Goal: Task Accomplishment & Management: Manage account settings

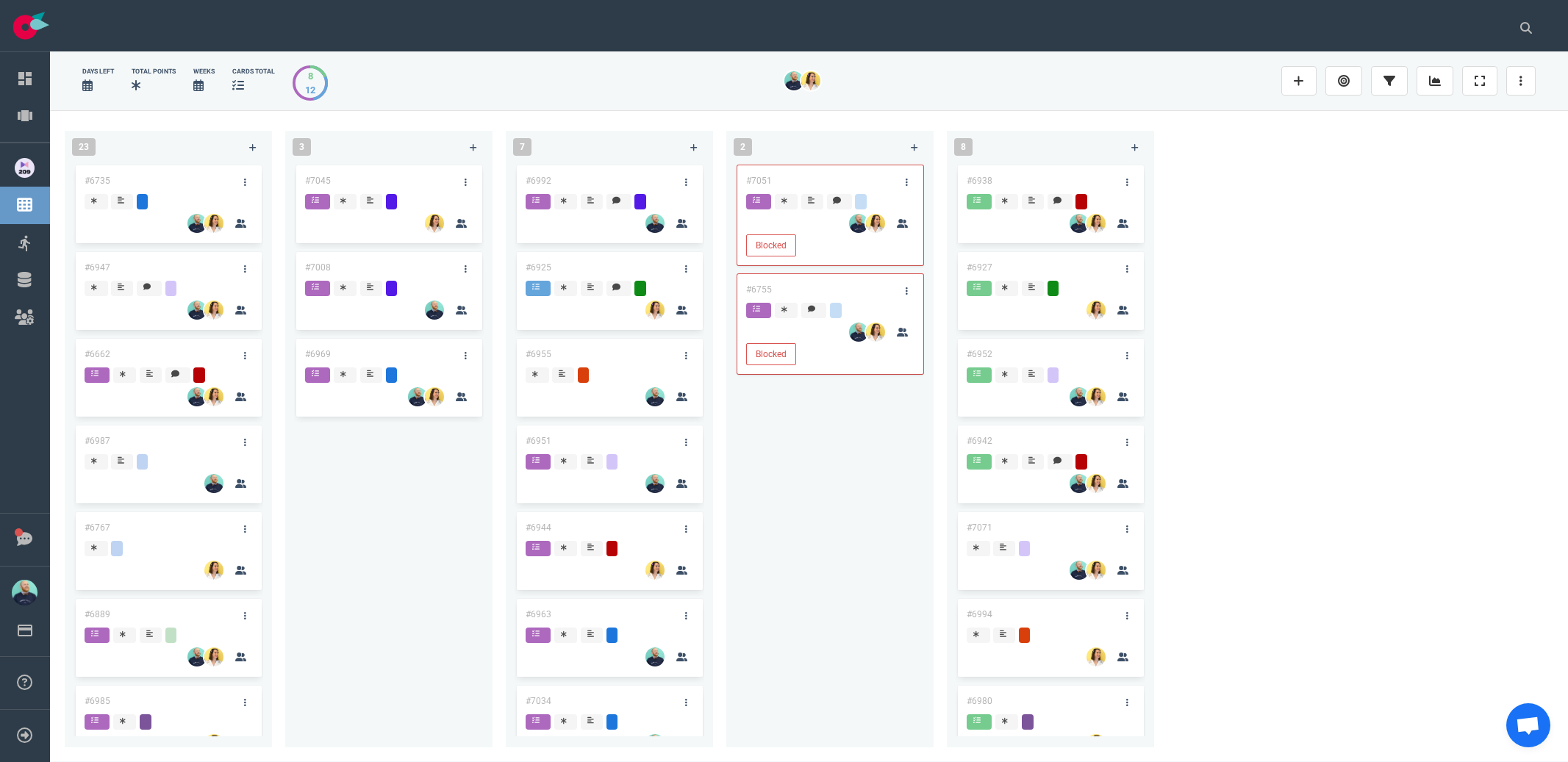
click at [835, 582] on div "#7051 Blocked #6755 Blocked" at bounding box center [830, 447] width 190 height 568
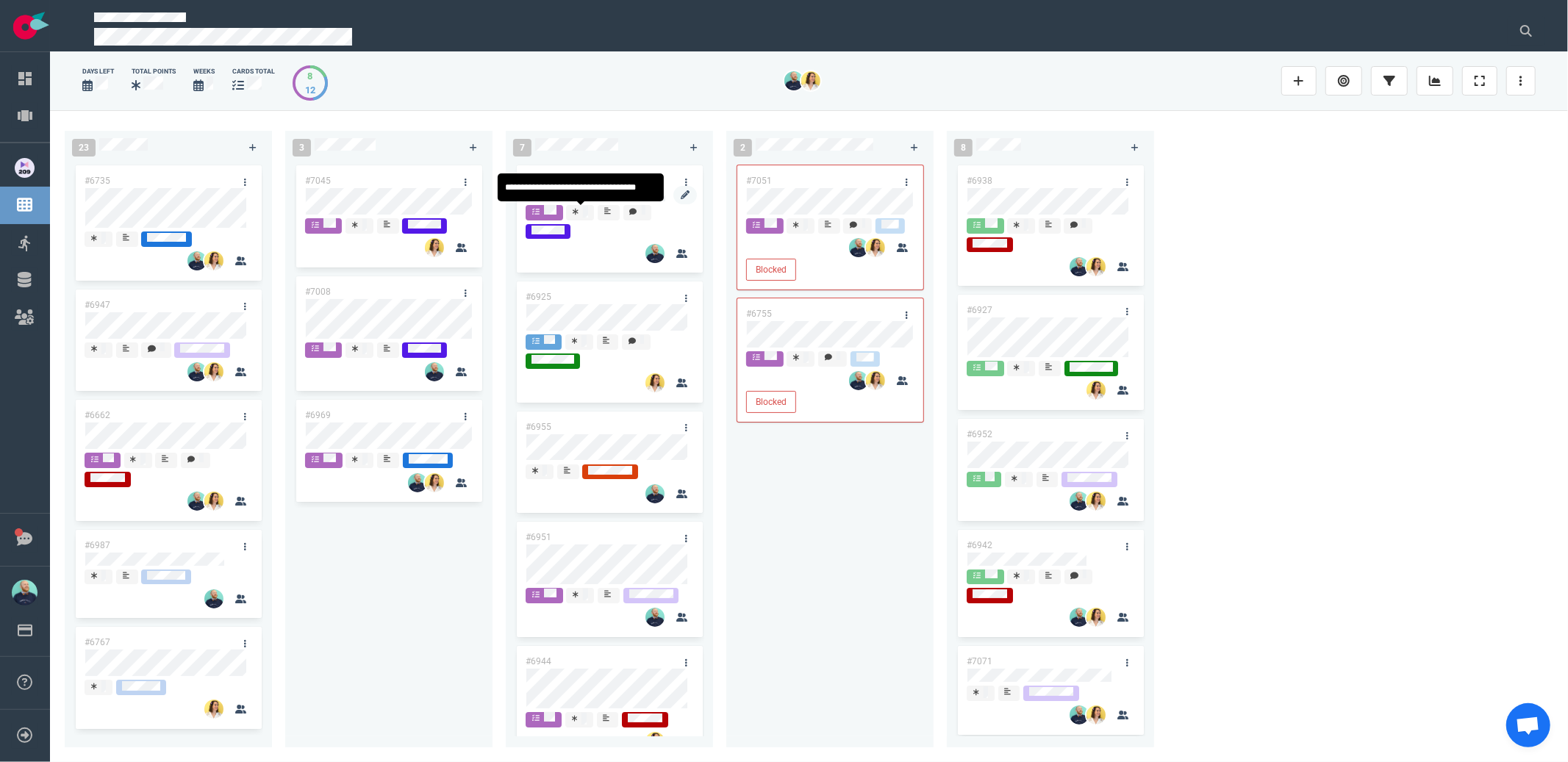
click at [590, 203] on div at bounding box center [610, 203] width 167 height 2
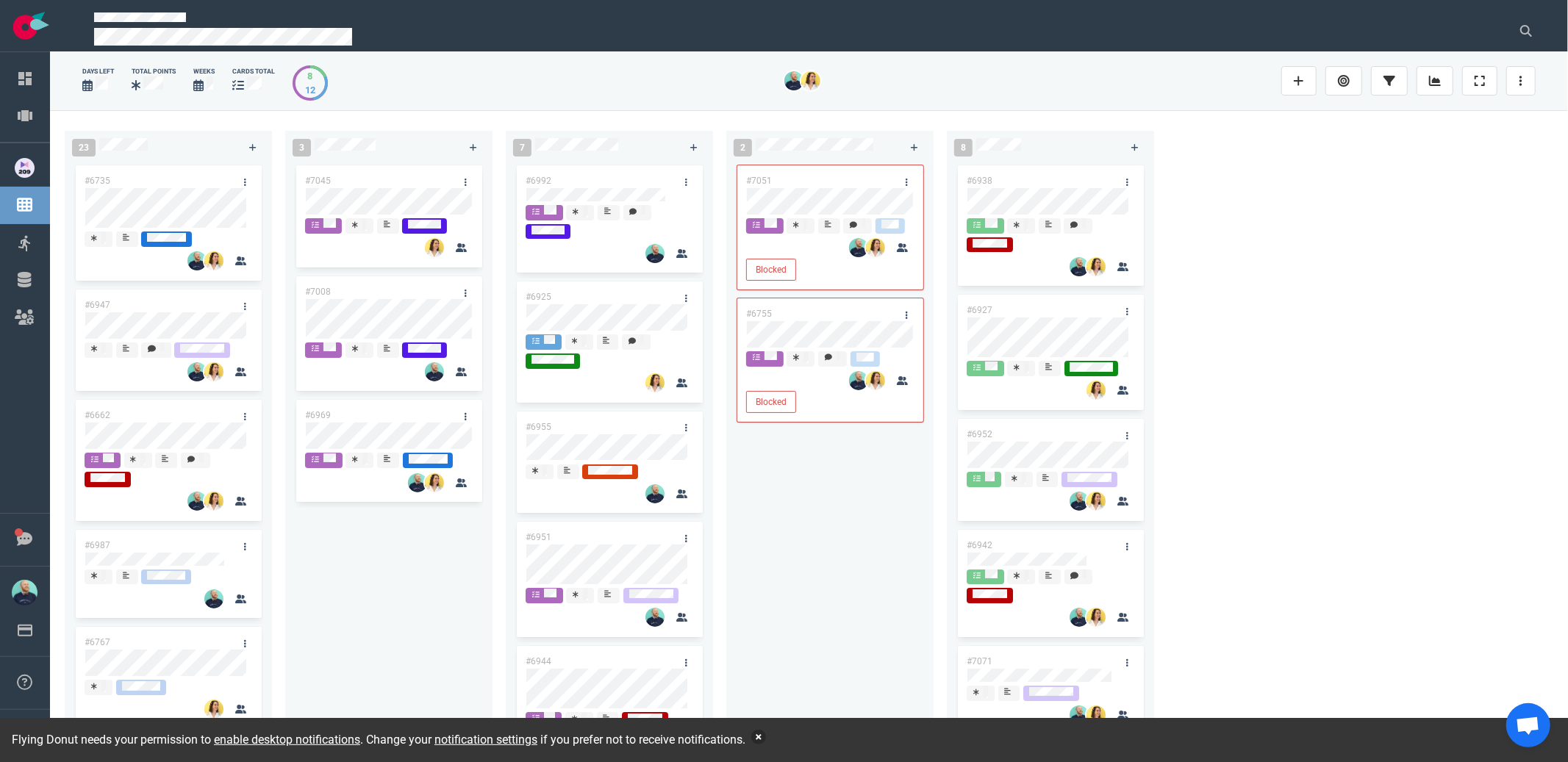
click at [766, 738] on button "button" at bounding box center [759, 737] width 15 height 15
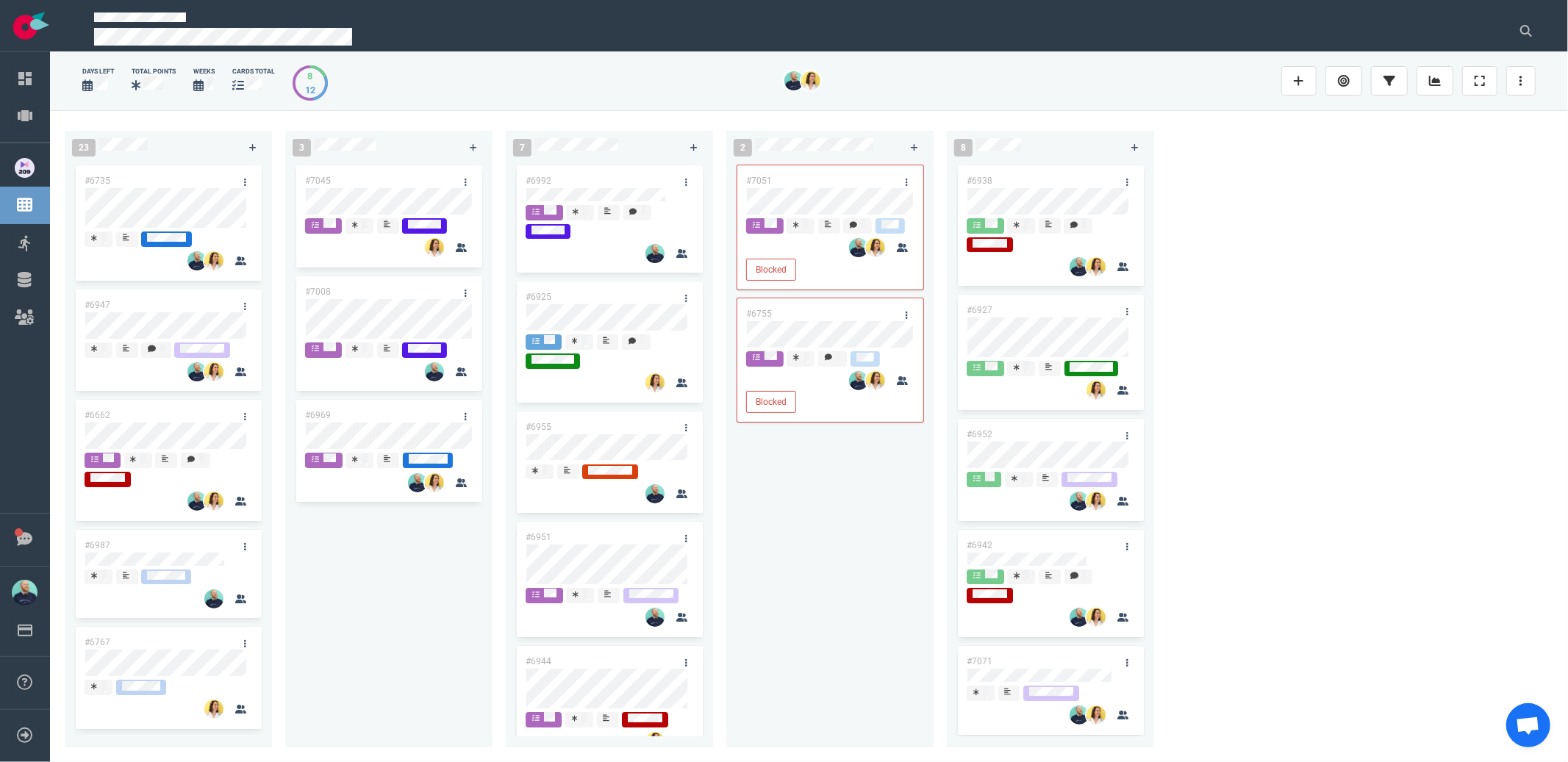
click at [807, 559] on div "#7051 Blocked #6755 Blocked" at bounding box center [830, 447] width 190 height 568
drag, startPoint x: 857, startPoint y: 604, endPoint x: 854, endPoint y: 561, distance: 43.1
click at [857, 603] on div "#7051 Blocked #6755 Blocked" at bounding box center [830, 447] width 190 height 568
click at [1337, 296] on div "23 #6735 #6947 #6662 #6987 #6767 #6889 #6985 #7069 #6901 #6855 #6922 #7023 #693…" at bounding box center [809, 436] width 1518 height 651
drag, startPoint x: 801, startPoint y: 585, endPoint x: 867, endPoint y: 154, distance: 436.0
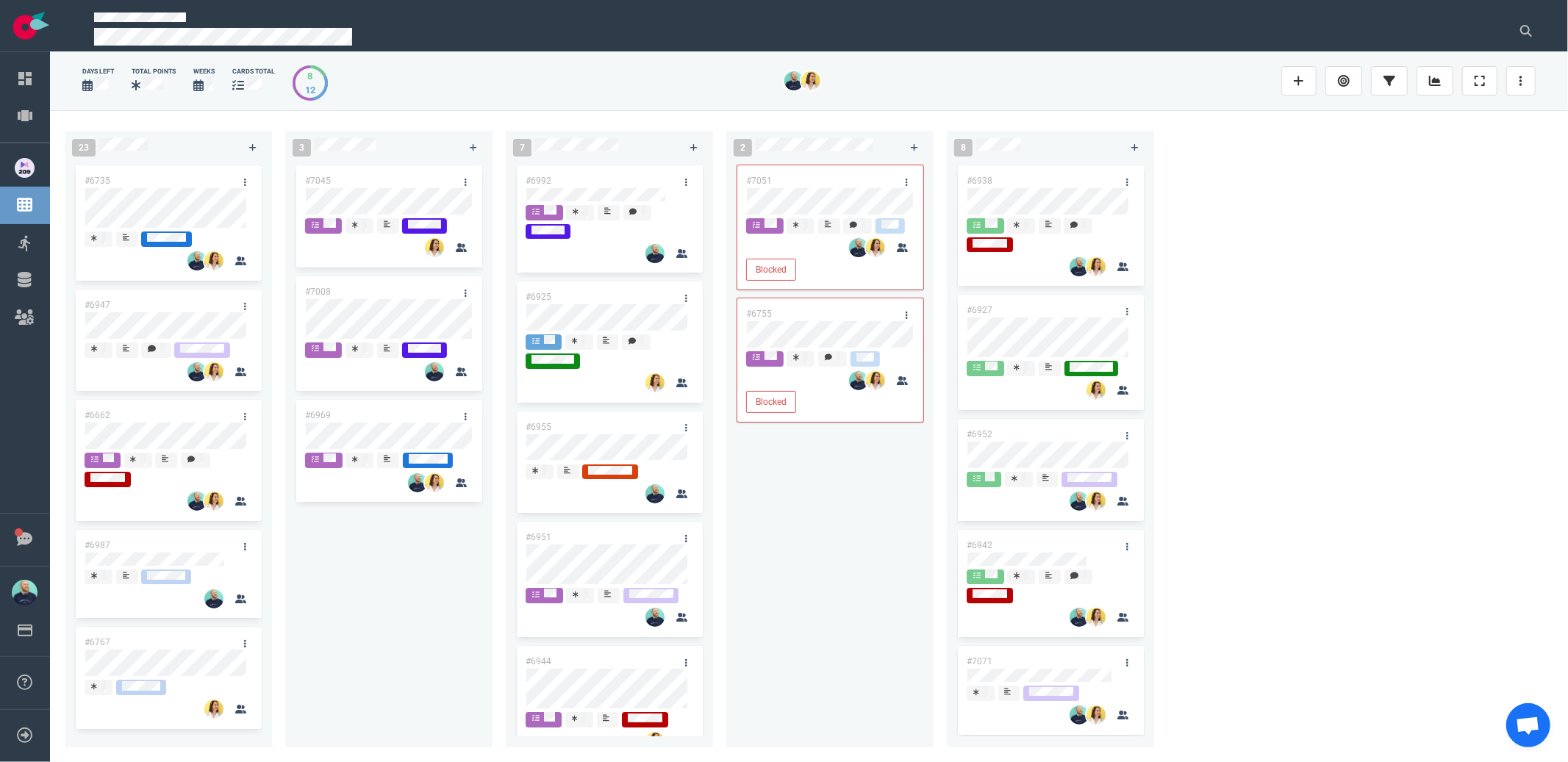
click at [801, 583] on div "#7051 Blocked #6755 Blocked" at bounding box center [830, 447] width 190 height 568
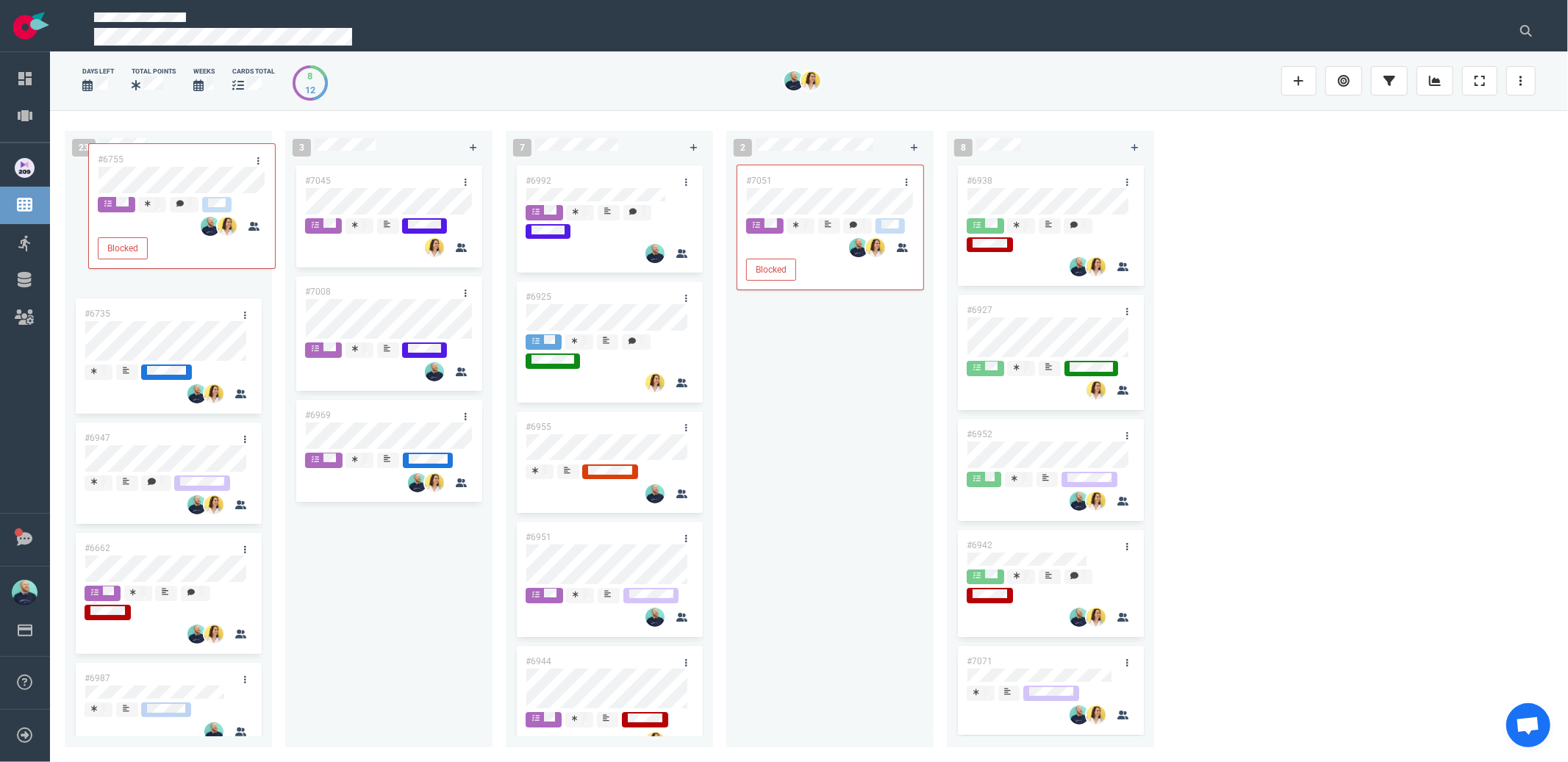
click at [162, 178] on div "23 #6735 #6947 #6662 #6987 #6767 #6889 #6985 #7069 #6901 #6855 #6922 #7023 #693…" at bounding box center [809, 436] width 1518 height 651
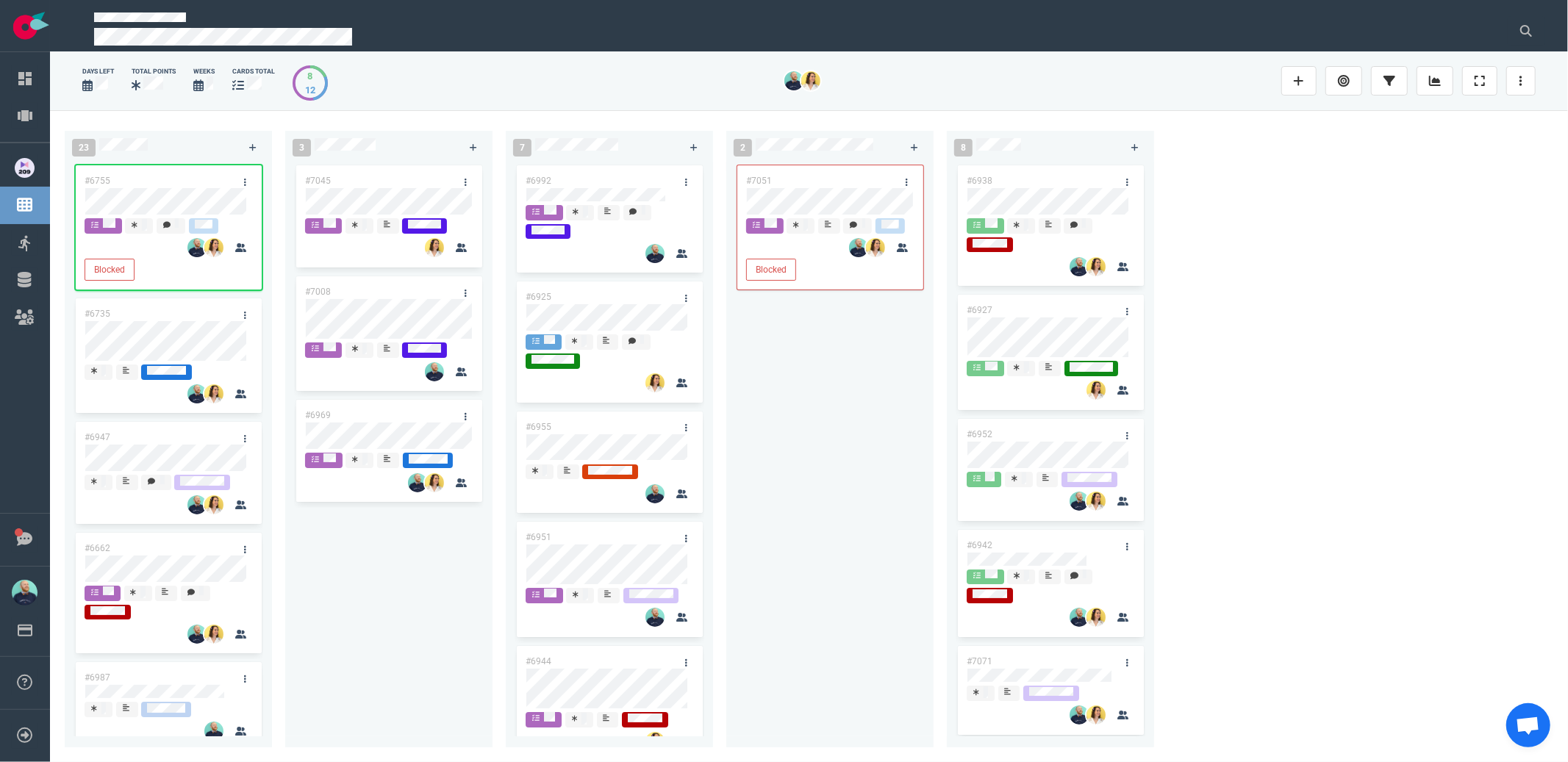
click at [1546, 73] on div "days left Total Points Weeks cards total 8 12 23 #6755 Blocked #6735 #6947 #666…" at bounding box center [809, 403] width 1483 height 692
click at [1533, 76] on link at bounding box center [1521, 81] width 30 height 30
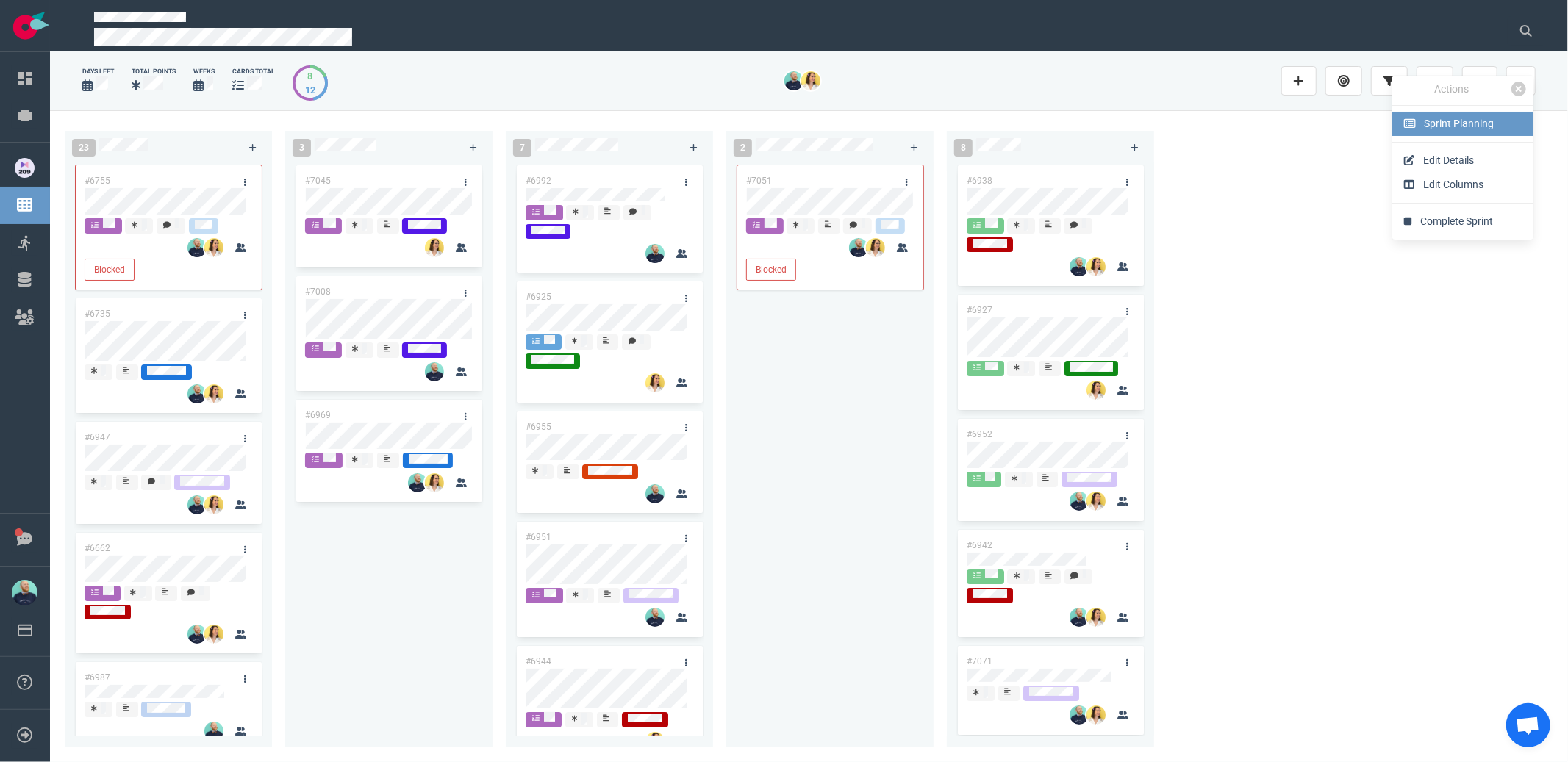
click at [1454, 123] on span "Sprint Planning" at bounding box center [1459, 123] width 69 height 12
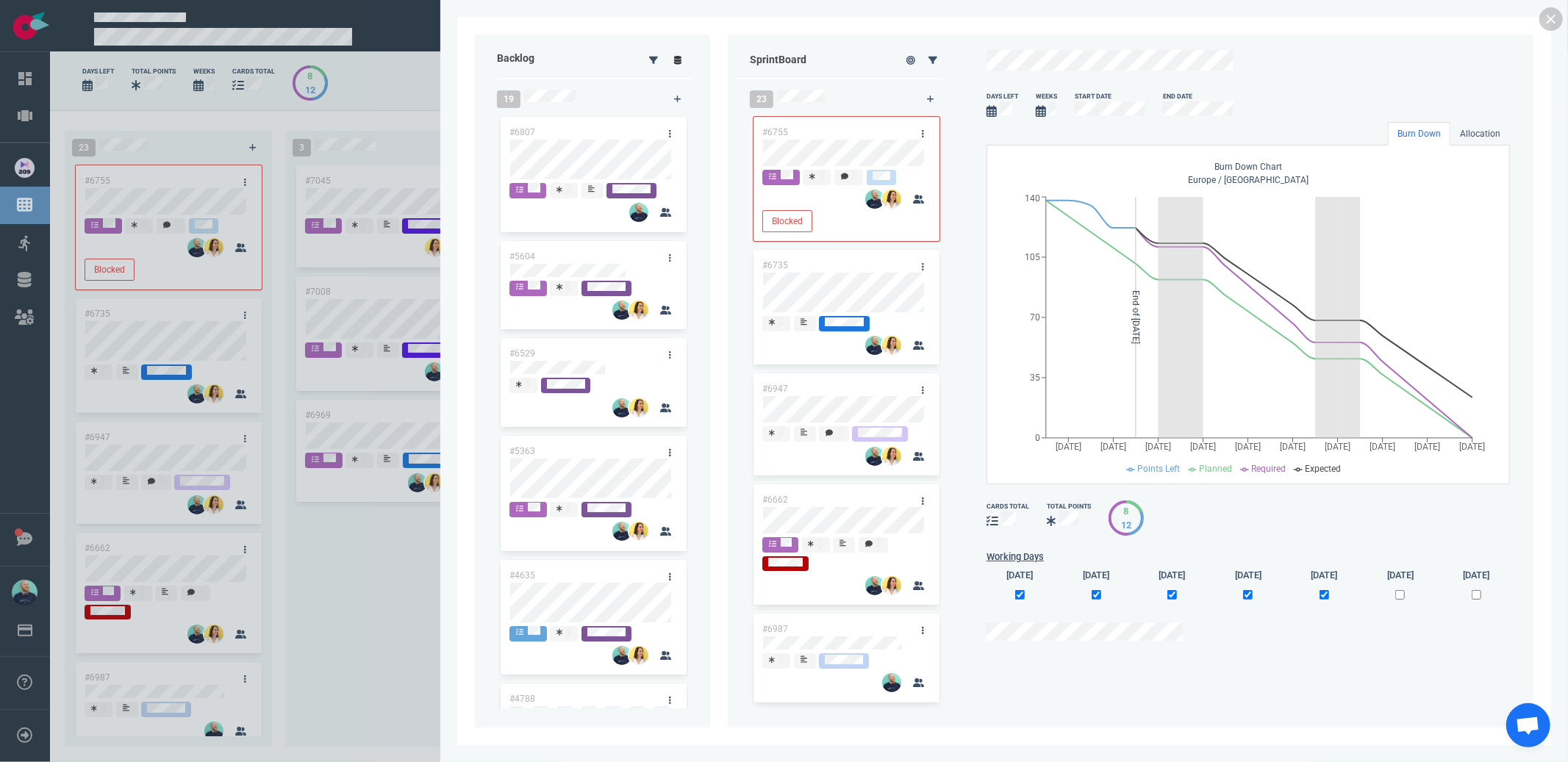
click at [675, 58] on icon at bounding box center [678, 60] width 8 height 9
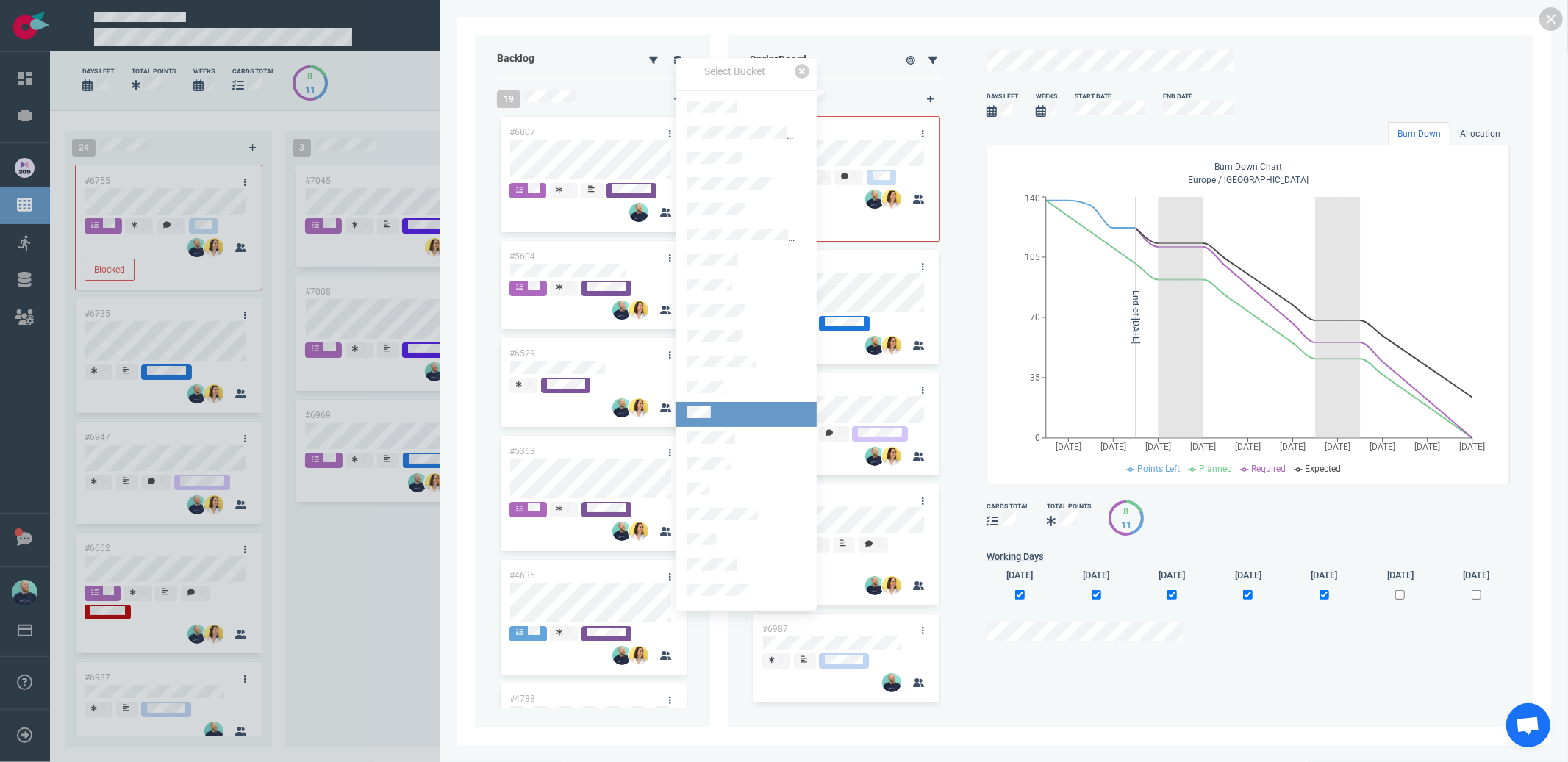
click at [723, 406] on link at bounding box center [746, 415] width 142 height 26
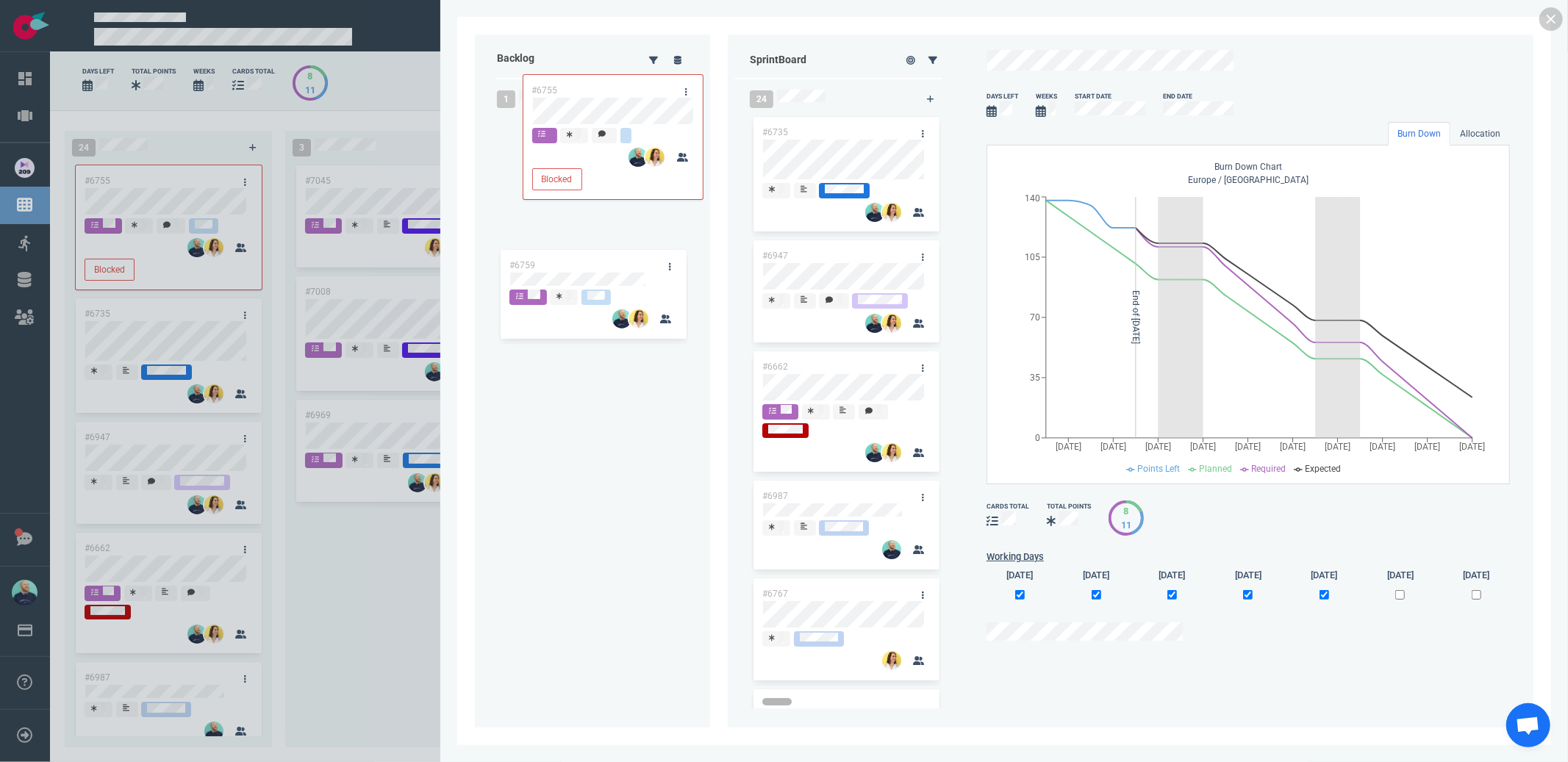
click at [596, 105] on div "Backlog 1 #6759 Sprint Board 24 #6755 Blocked #6735 #6947 #6662 #6987 #6767 #67…" at bounding box center [1004, 380] width 1058 height 693
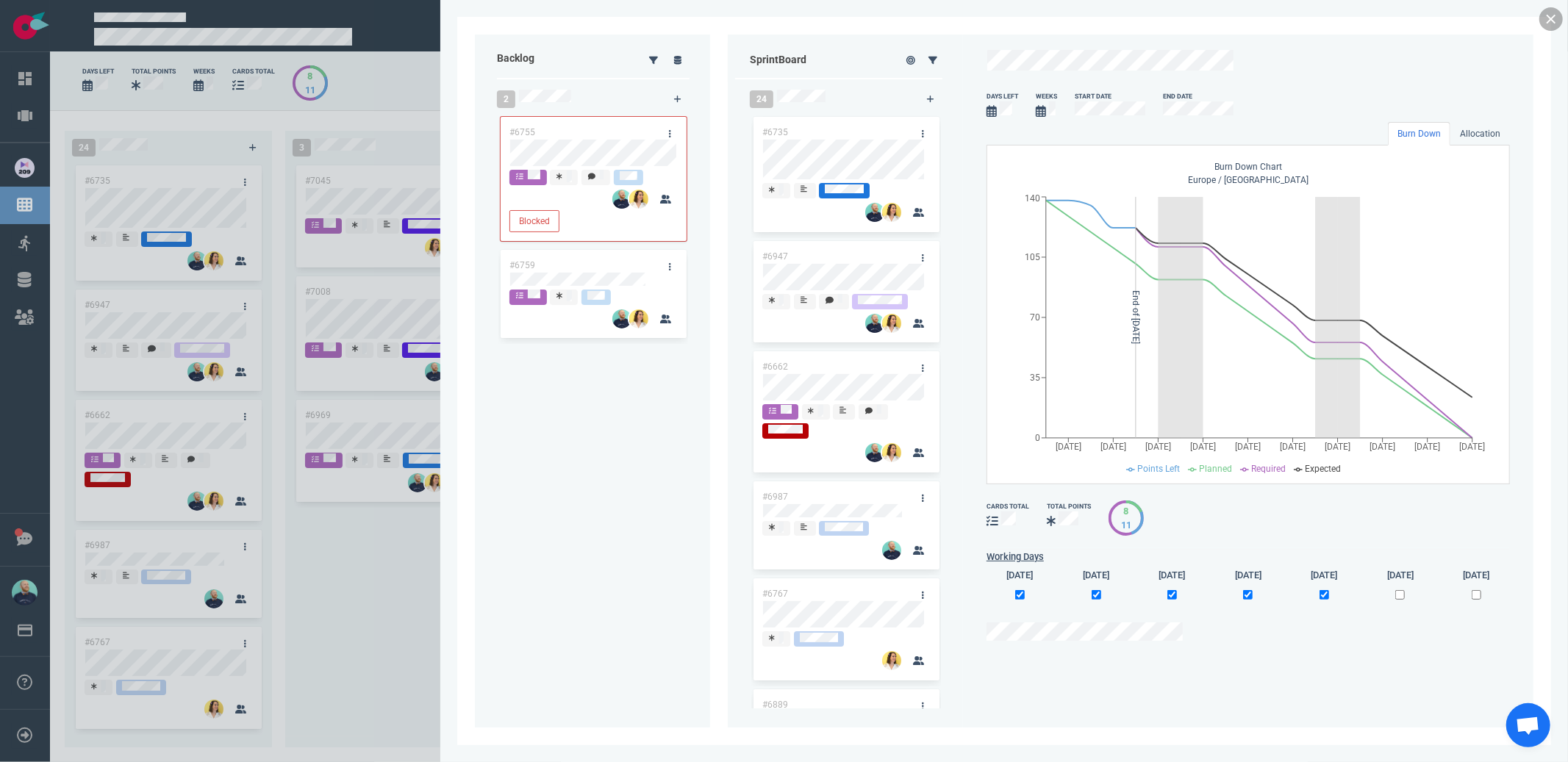
click at [1551, 16] on link at bounding box center [1550, 18] width 23 height 23
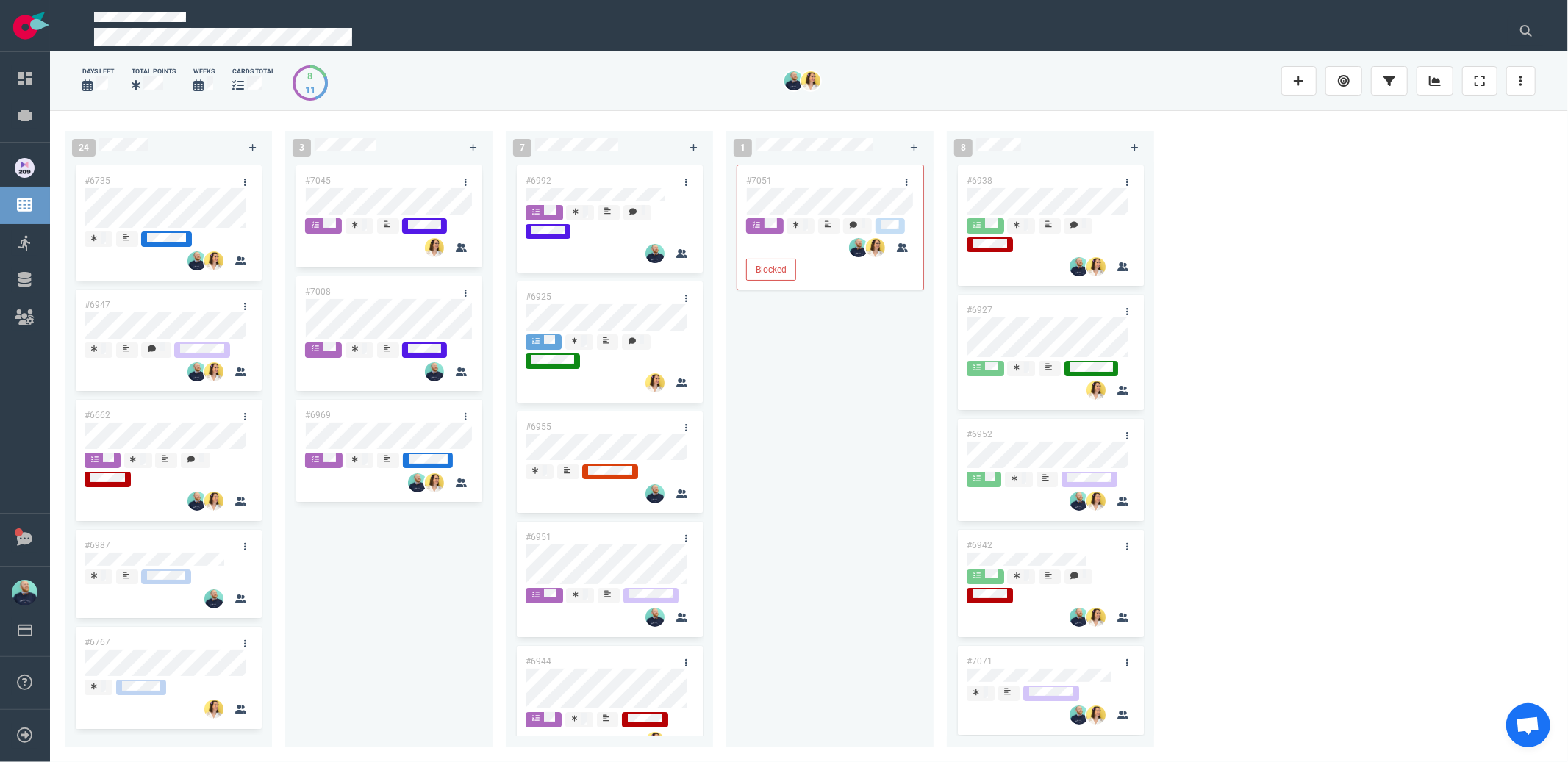
click at [835, 565] on div "#7051 Blocked" at bounding box center [830, 447] width 190 height 568
click at [914, 179] on link at bounding box center [906, 182] width 23 height 18
click at [950, 373] on div "Actions · #7051 Show Details Unassign Me Follow Users Labels Unblock Move To Ma…" at bounding box center [989, 359] width 151 height 360
click at [835, 188] on div at bounding box center [829, 203] width 167 height 31
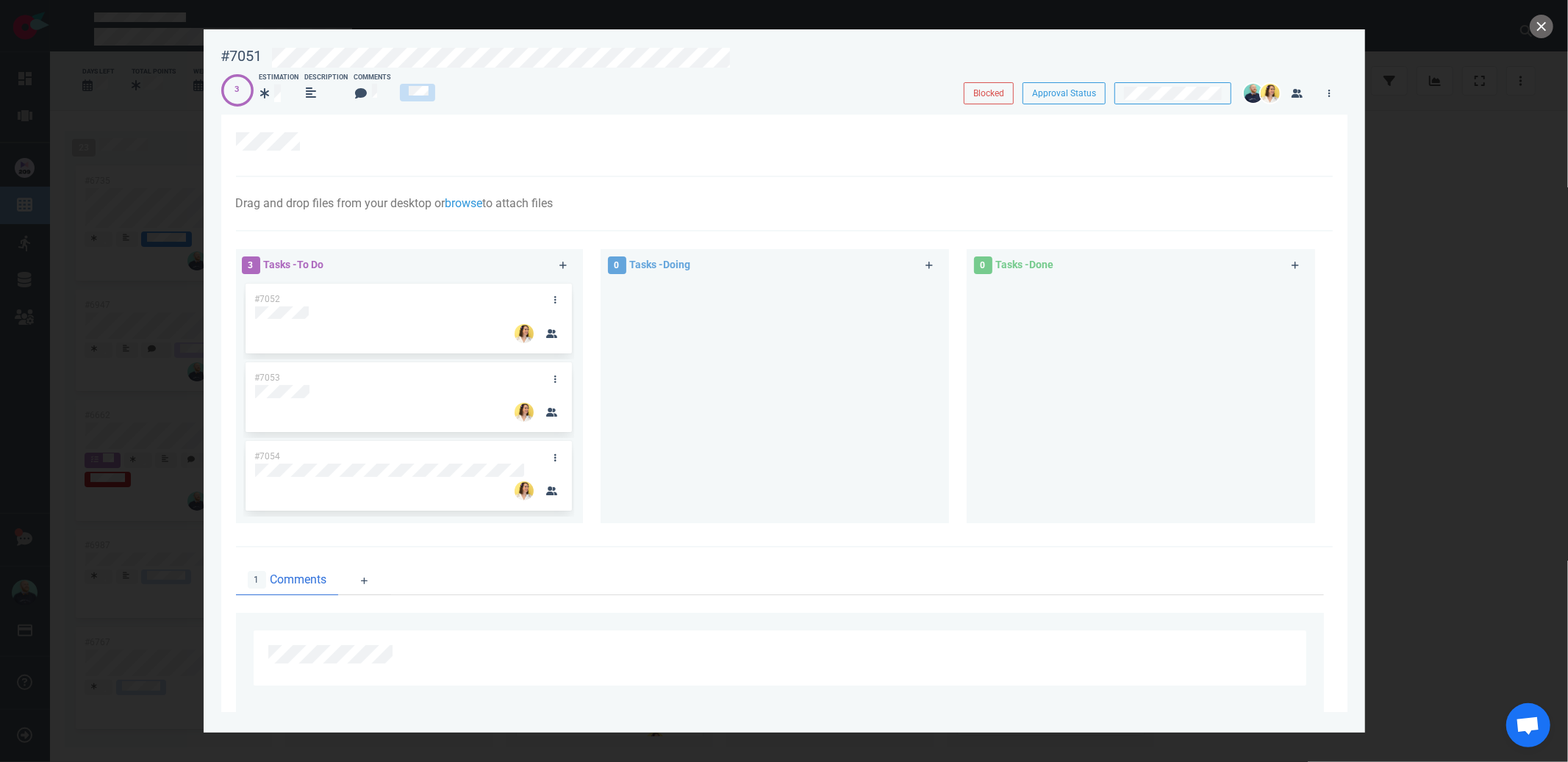
scroll to position [307, 0]
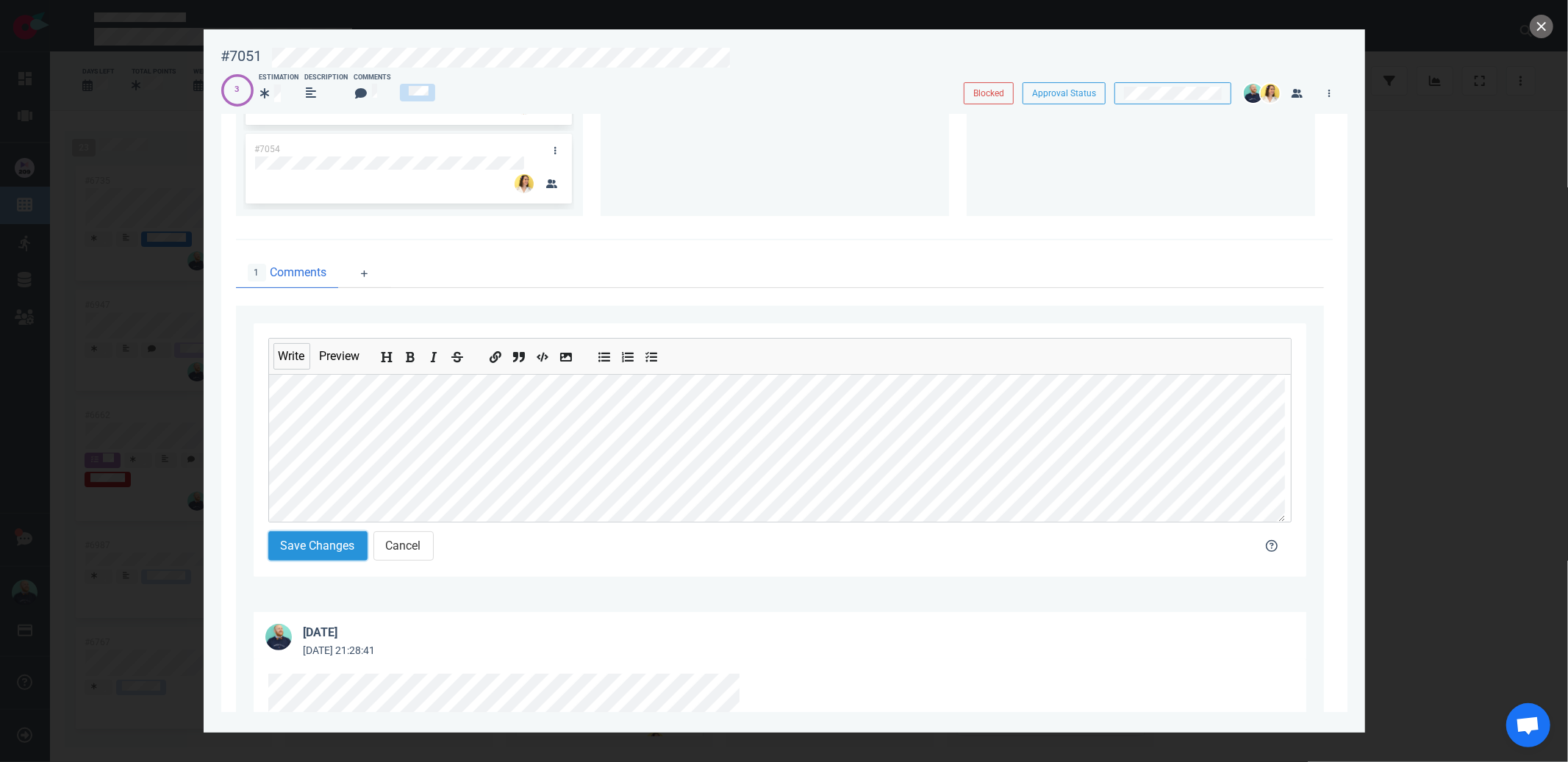
click at [306, 554] on button "Save Changes" at bounding box center [317, 546] width 99 height 30
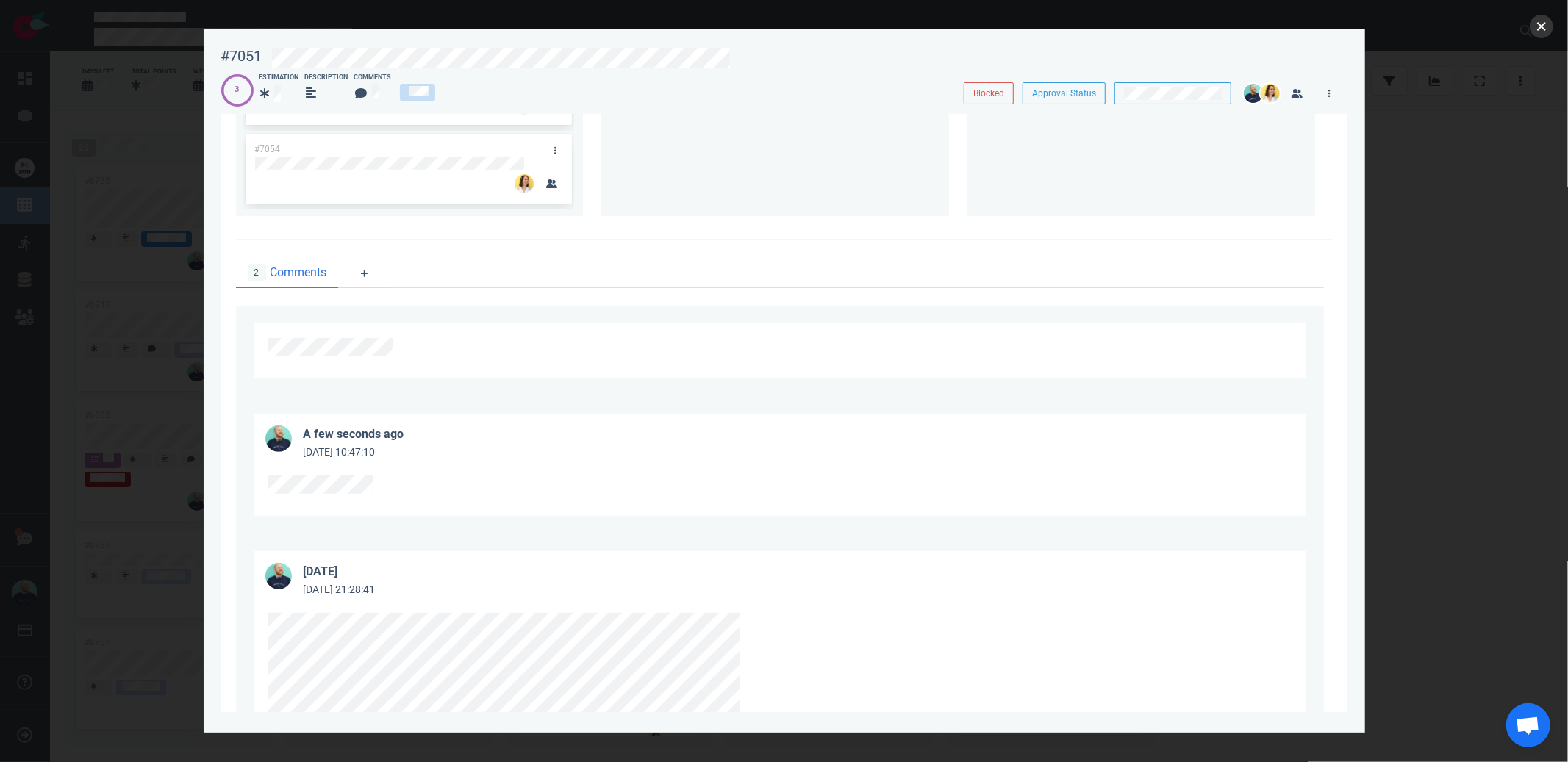
click at [1540, 27] on button "close" at bounding box center [1541, 26] width 23 height 23
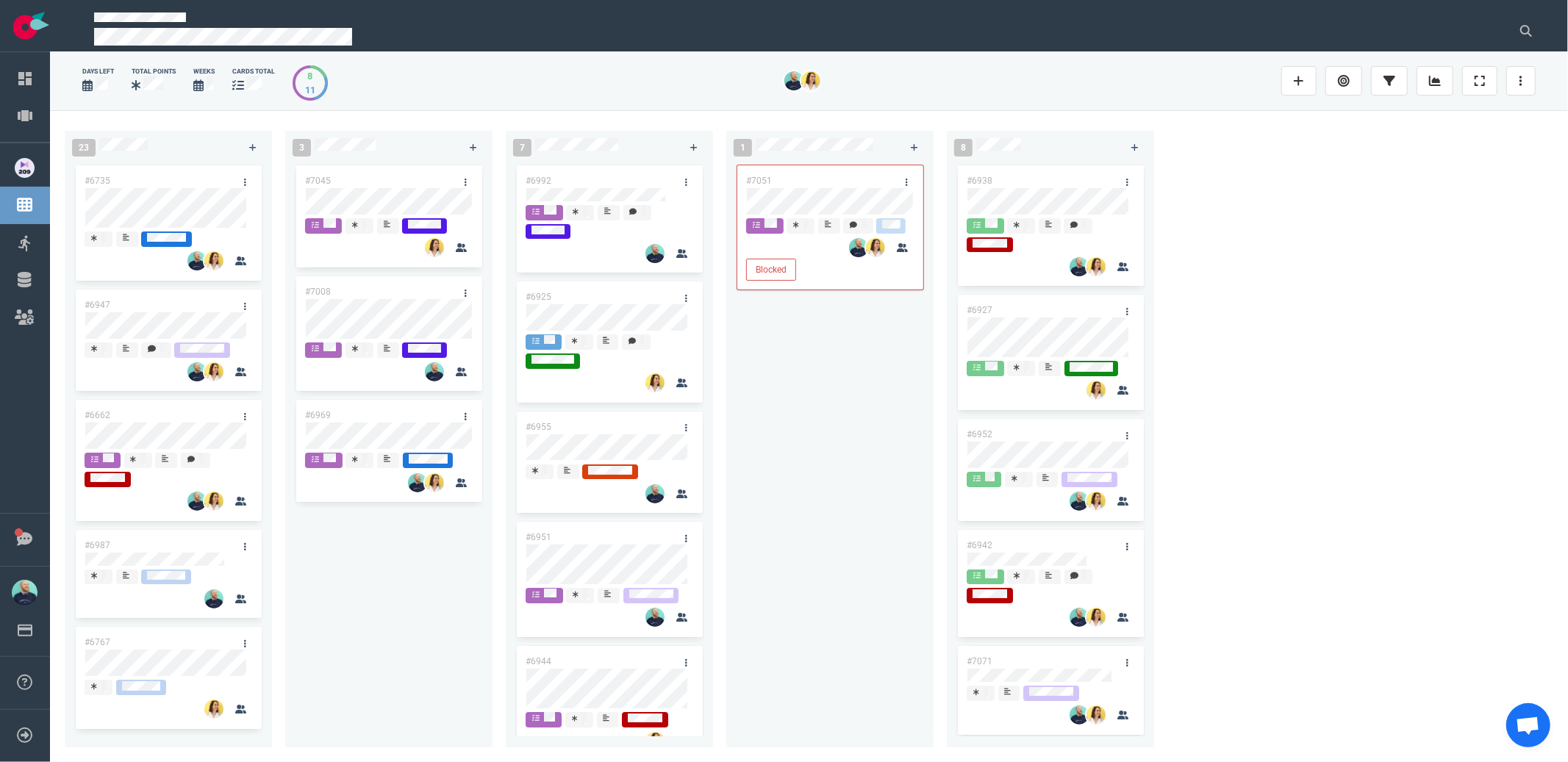
click at [849, 421] on div "#7051 Blocked" at bounding box center [830, 447] width 190 height 568
click at [912, 176] on link at bounding box center [906, 182] width 23 height 18
click at [941, 374] on link "Unblock" at bounding box center [987, 382] width 151 height 24
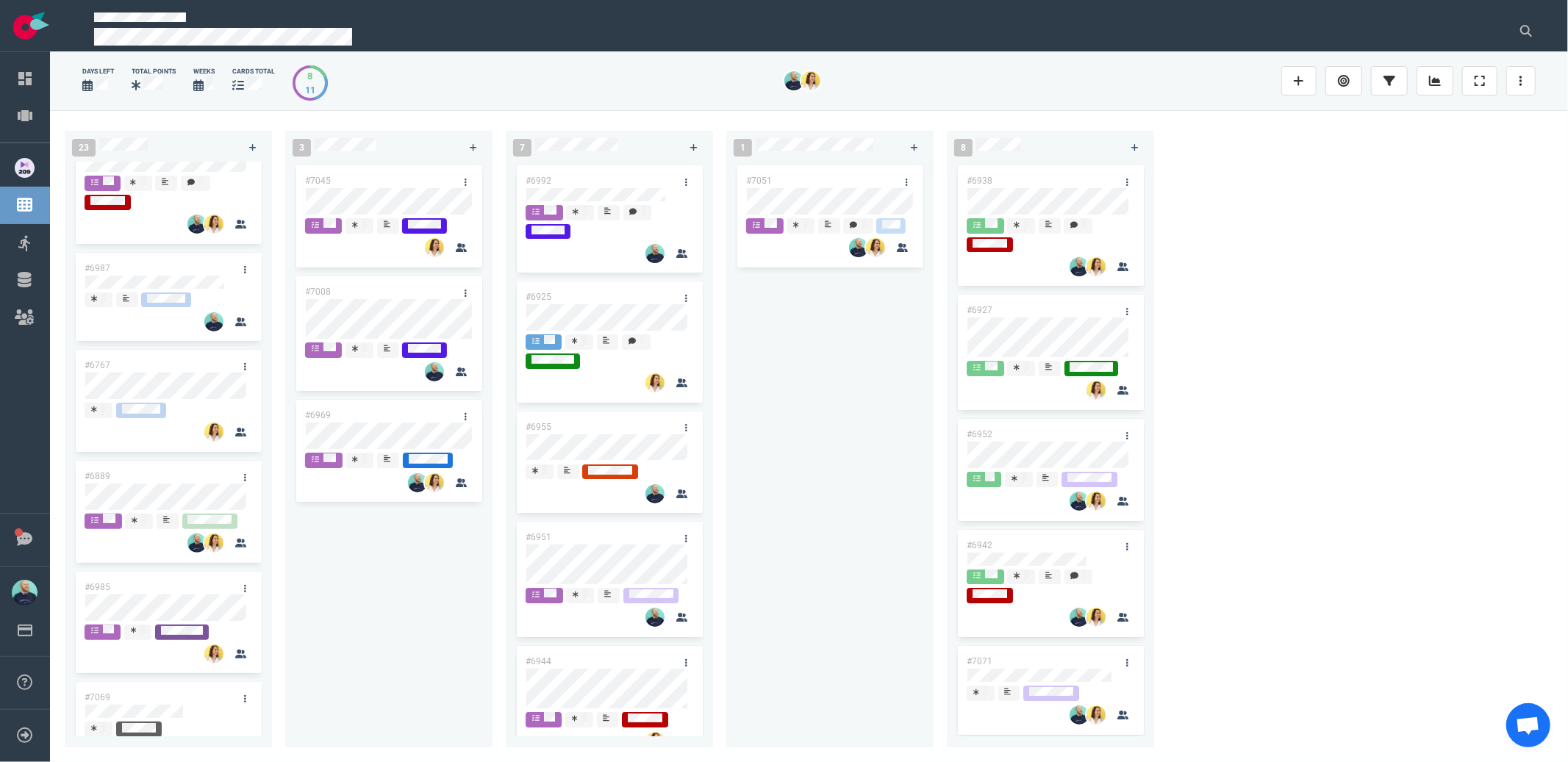
scroll to position [220, 0]
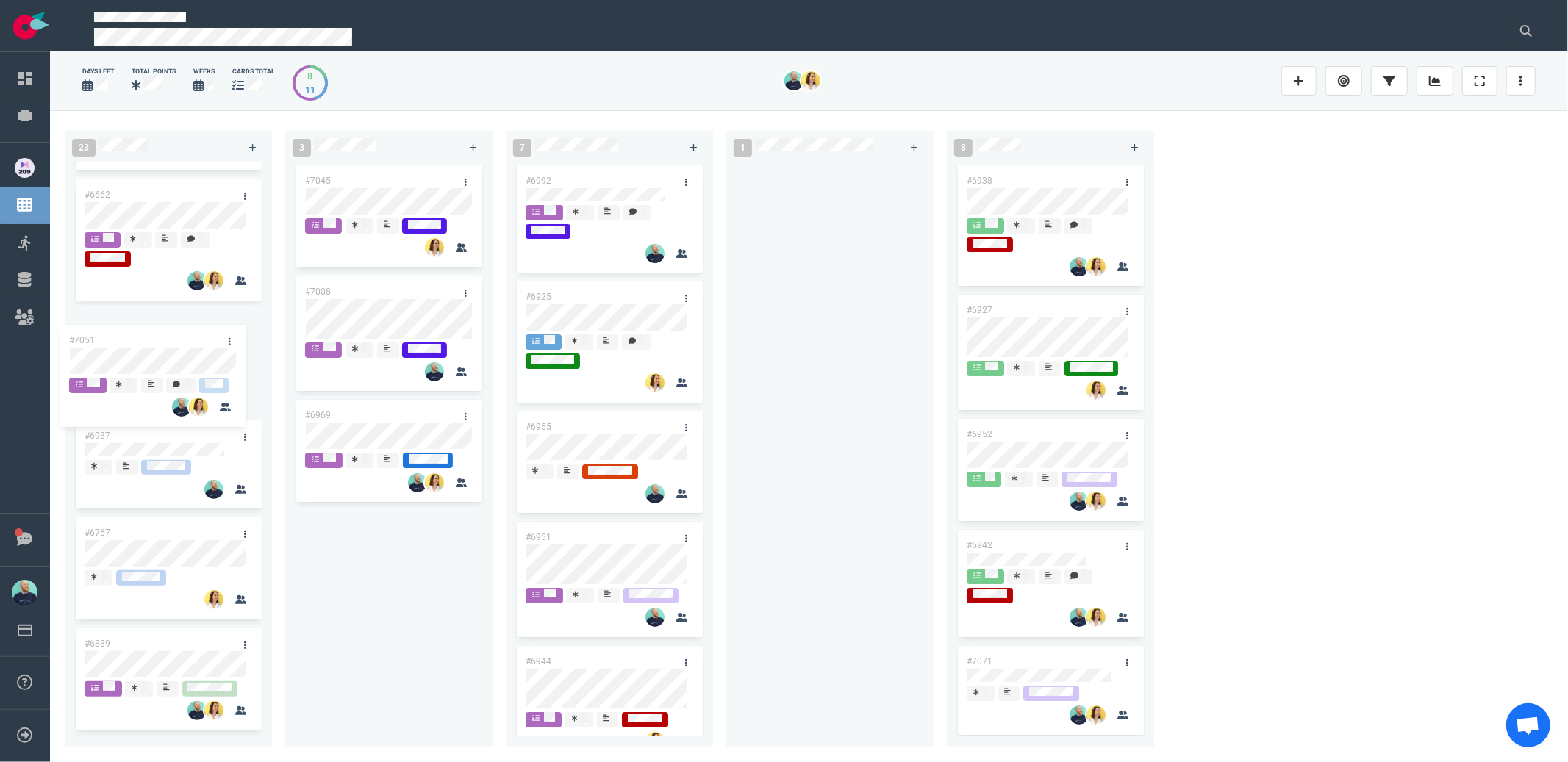
drag, startPoint x: 851, startPoint y: 178, endPoint x: 175, endPoint y: 336, distance: 694.2
click at [175, 336] on div "23 #6735 #6947 #6662 #6987 #6767 #6889 #6985 #7069 #6901 #6855 #6922 #7023 #693…" at bounding box center [809, 436] width 1518 height 651
click at [893, 324] on div at bounding box center [830, 447] width 190 height 568
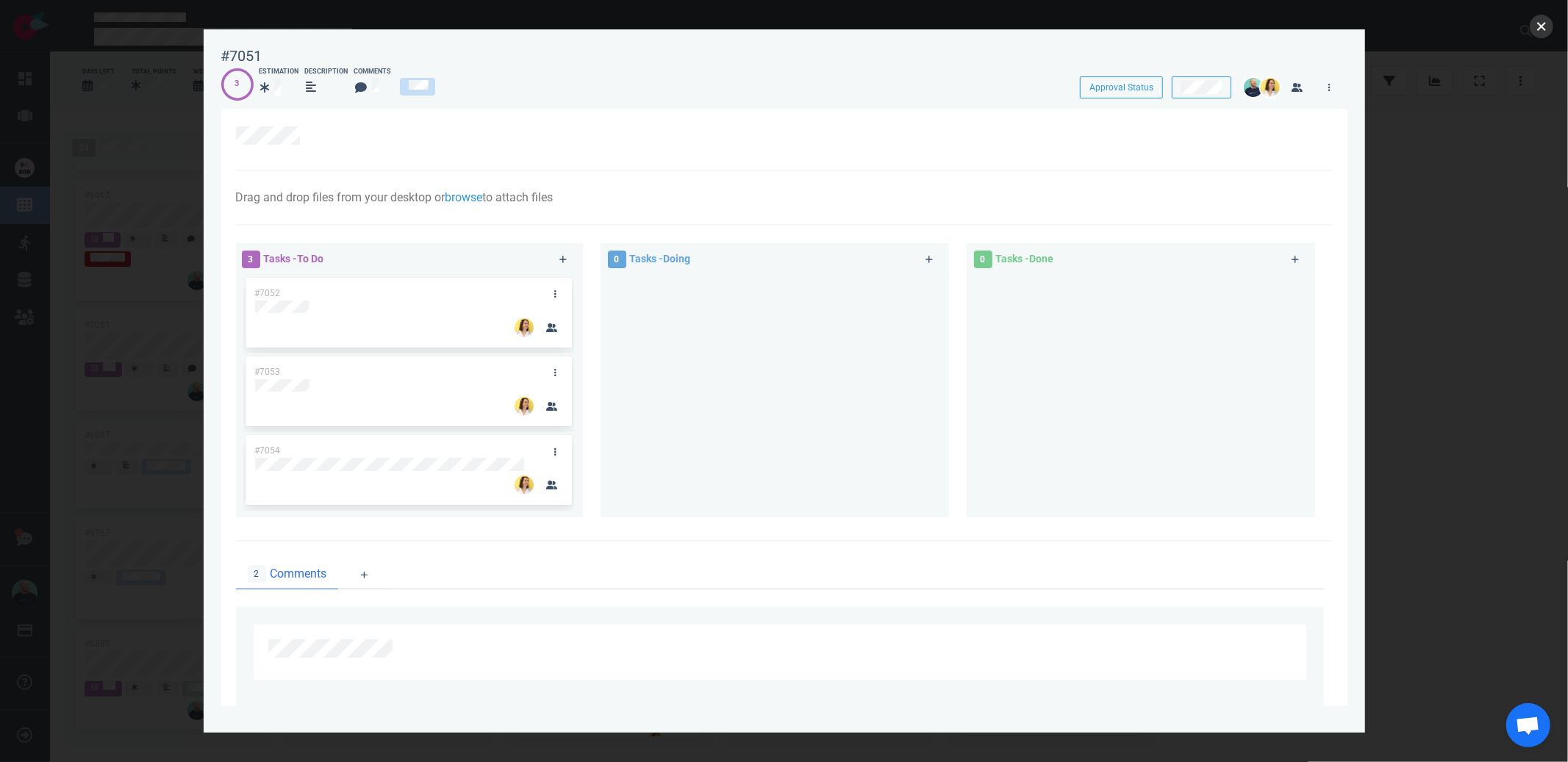
click at [1548, 24] on button "close" at bounding box center [1541, 26] width 23 height 23
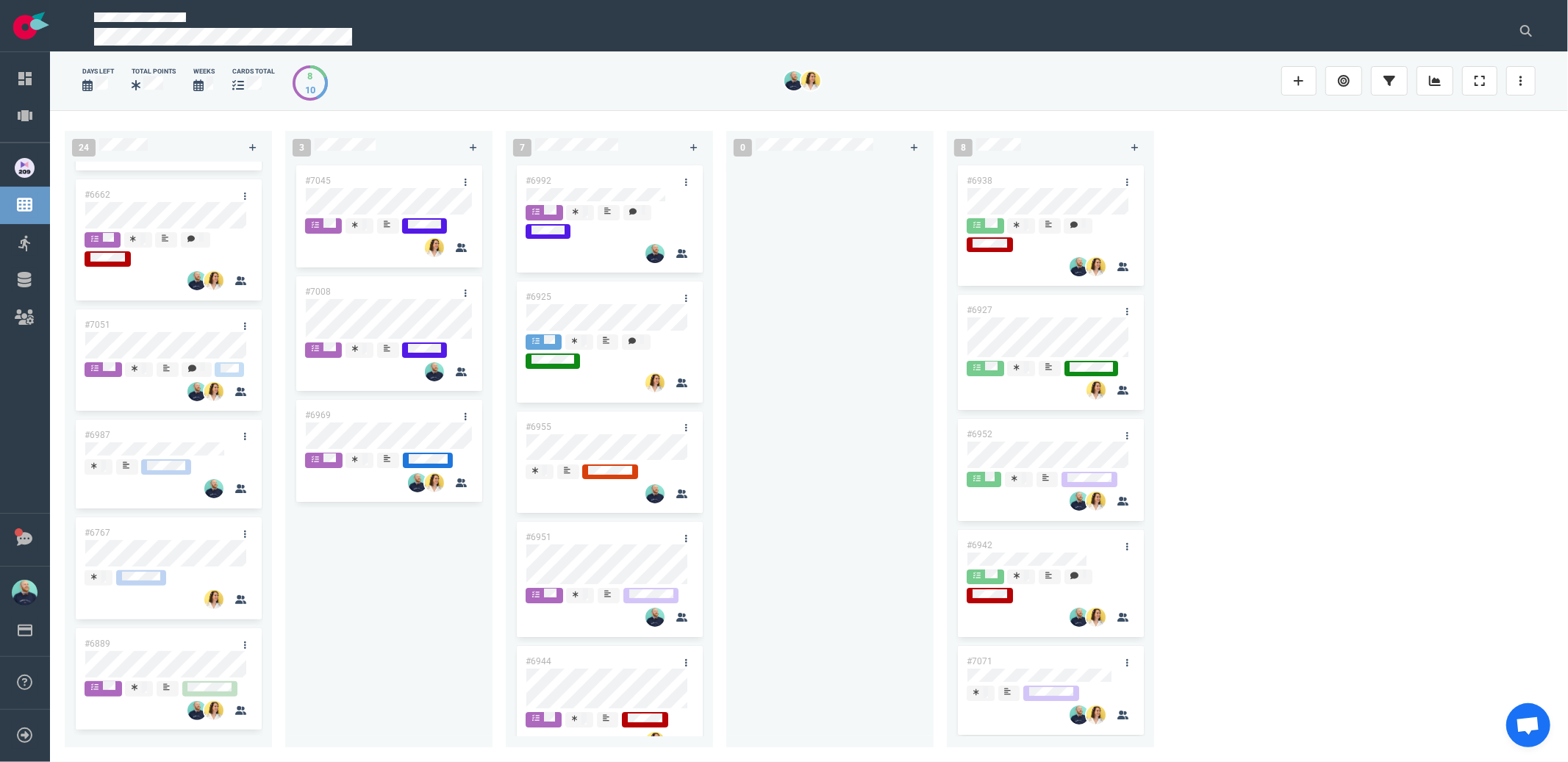
click at [1434, 326] on div "24 #6735 #6947 #6662 #7051 #6987 #6767 #6889 #6985 #7069 #6901 #6855 #6922 #702…" at bounding box center [809, 436] width 1518 height 651
